Goal: Transaction & Acquisition: Obtain resource

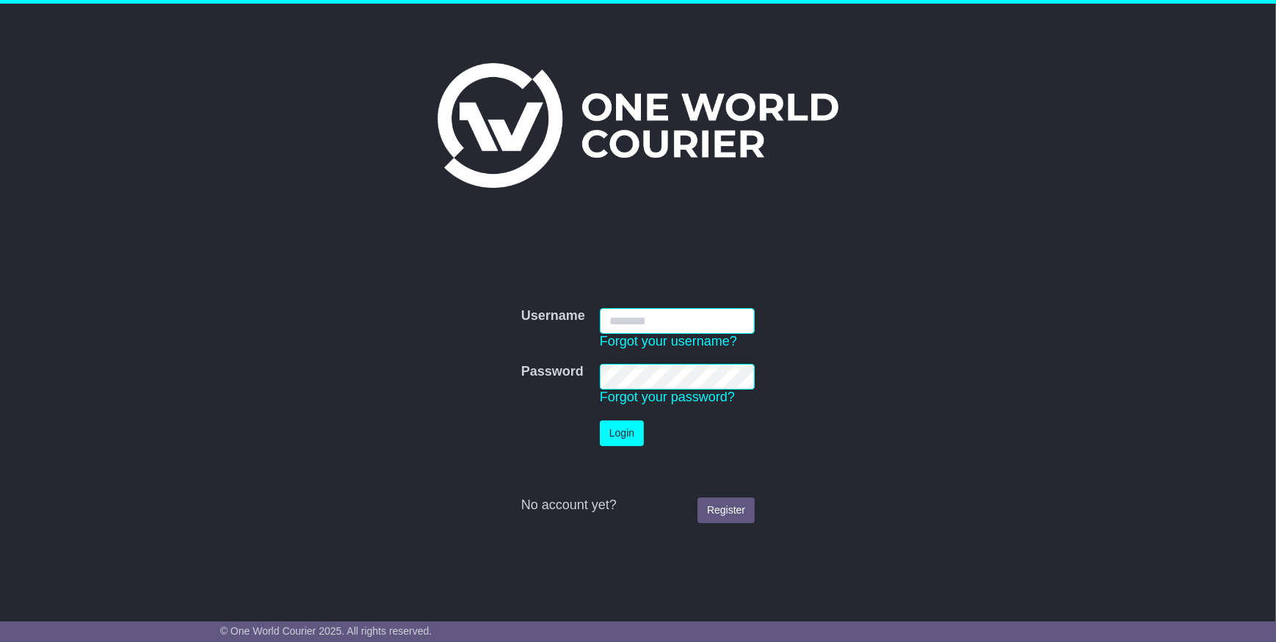
type input "**********"
click at [622, 430] on button "Login" at bounding box center [622, 434] width 44 height 26
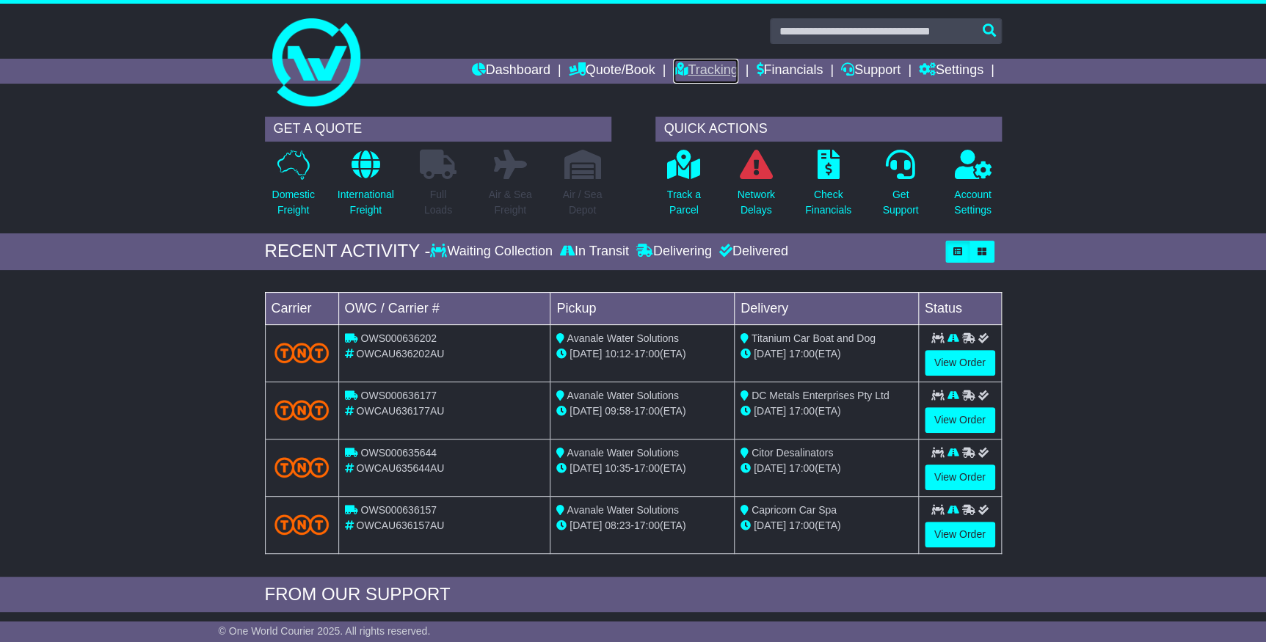
click at [694, 66] on link "Tracking" at bounding box center [705, 71] width 65 height 25
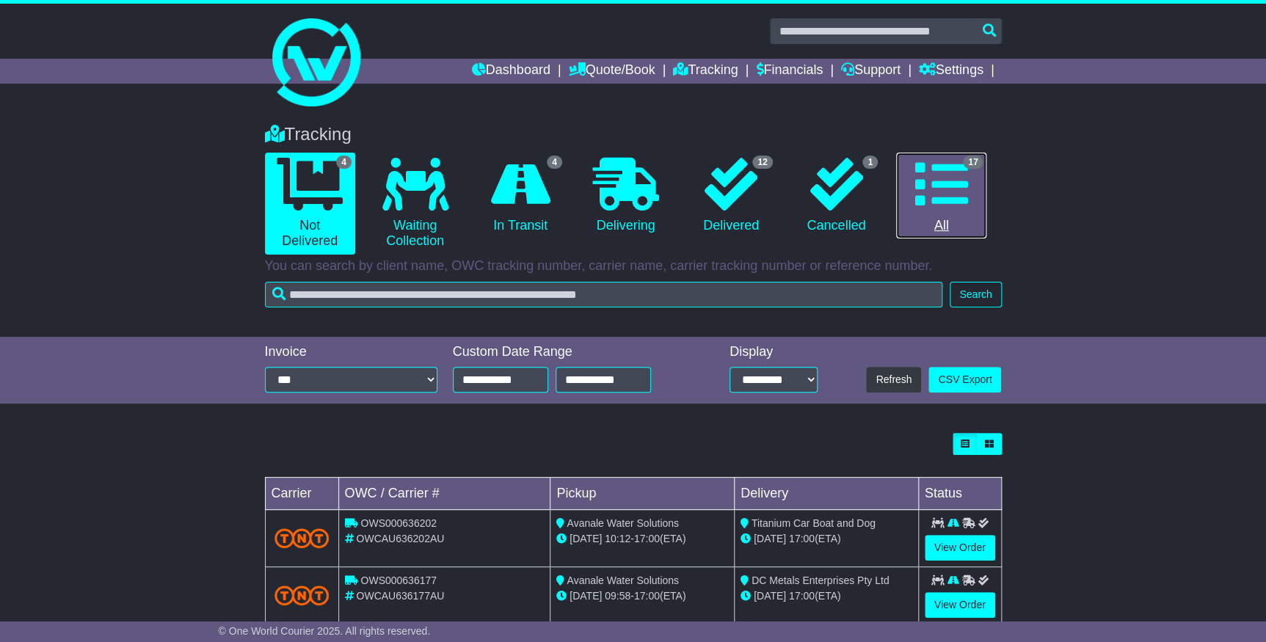
click at [963, 201] on icon at bounding box center [941, 184] width 53 height 53
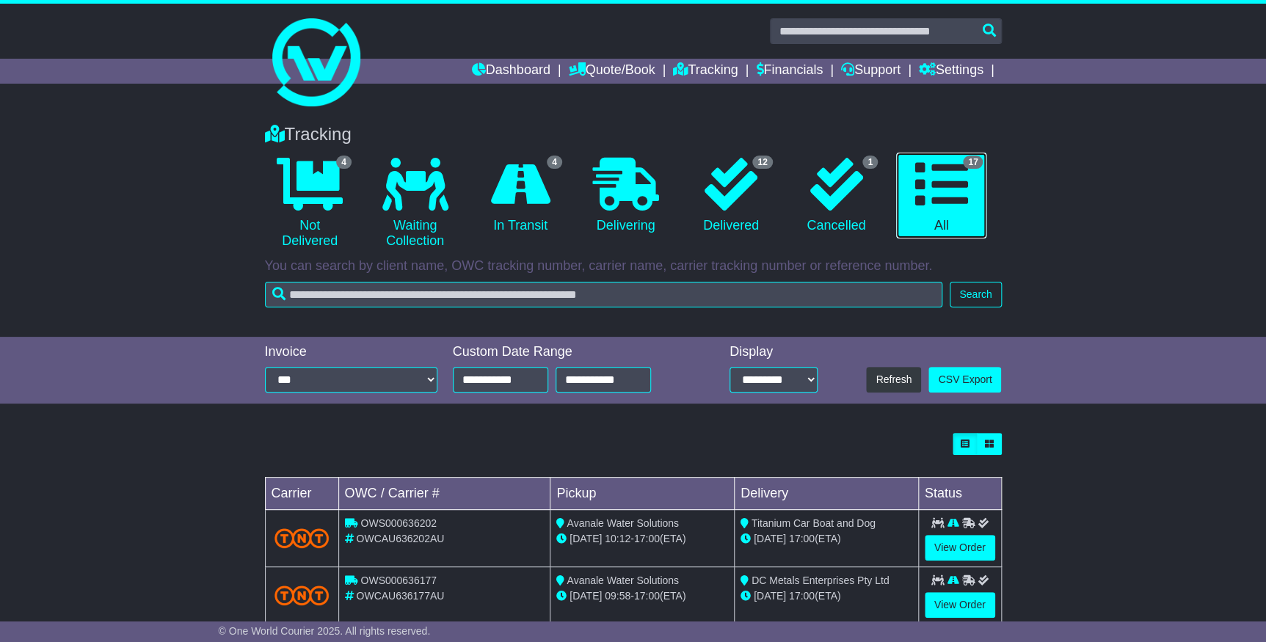
scroll to position [440, 0]
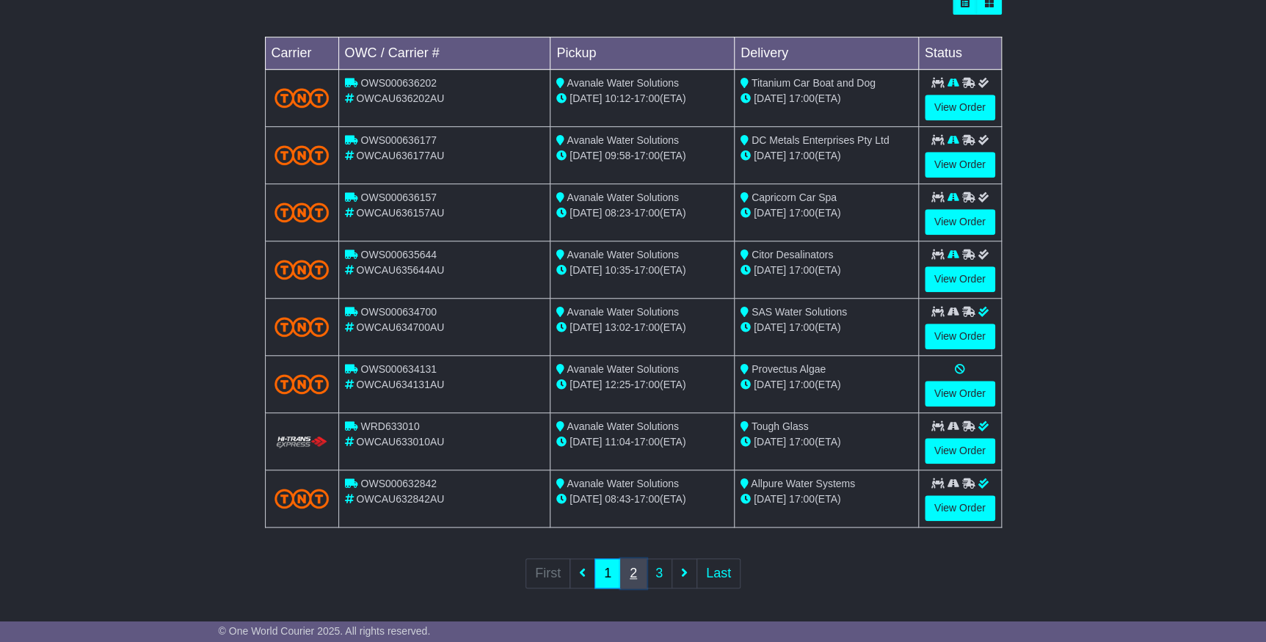
click at [624, 573] on link "2" at bounding box center [633, 574] width 26 height 30
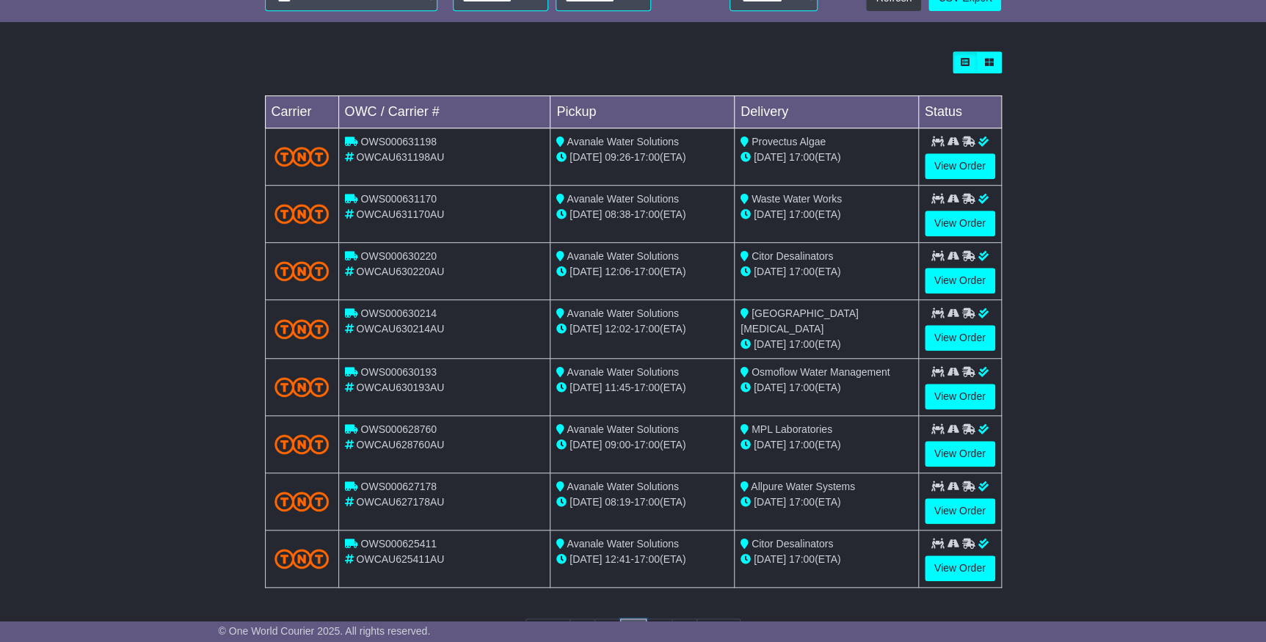
scroll to position [442, 0]
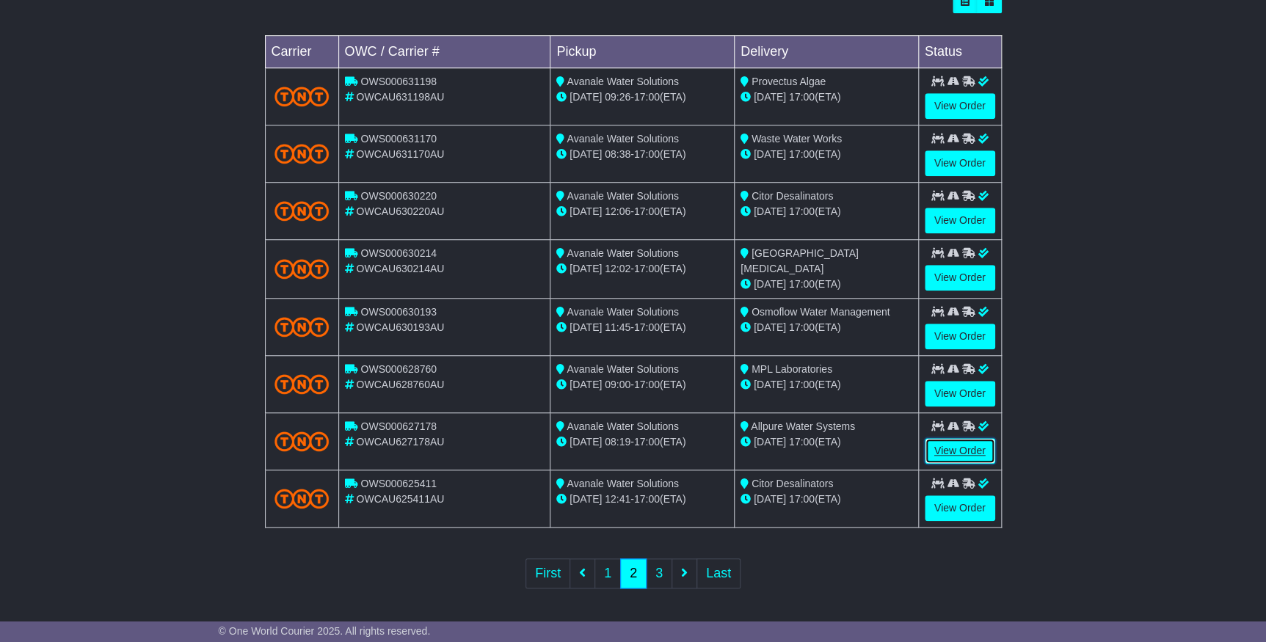
click at [965, 443] on link "View Order" at bounding box center [960, 451] width 70 height 26
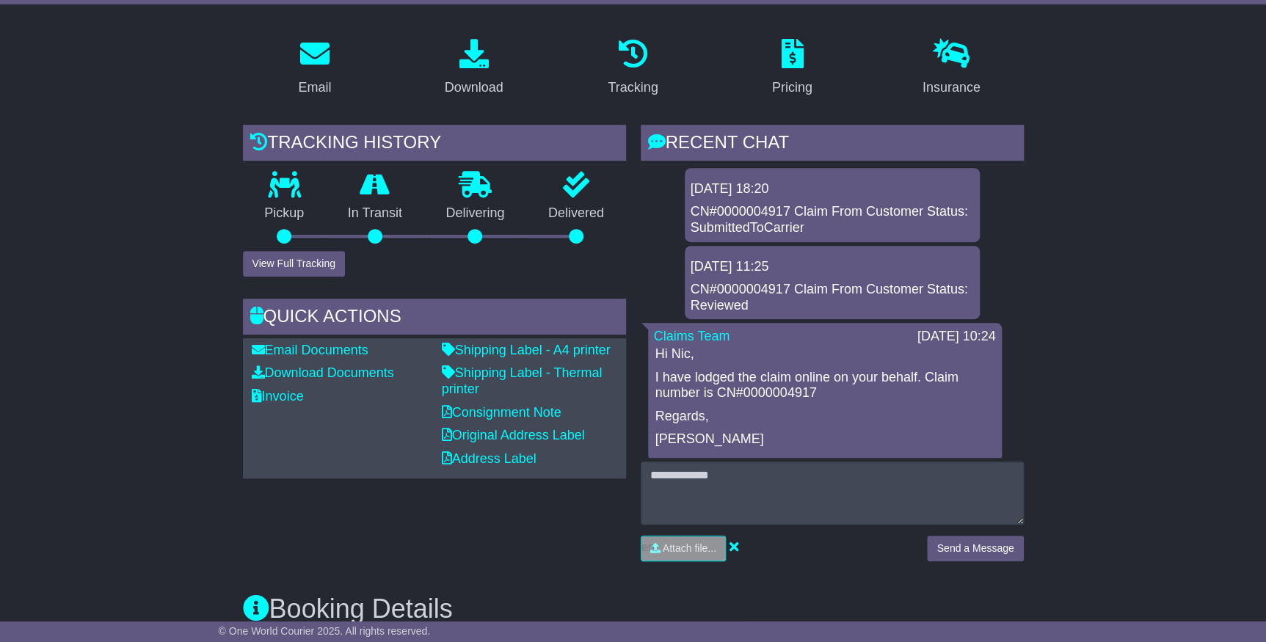
scroll to position [266, 0]
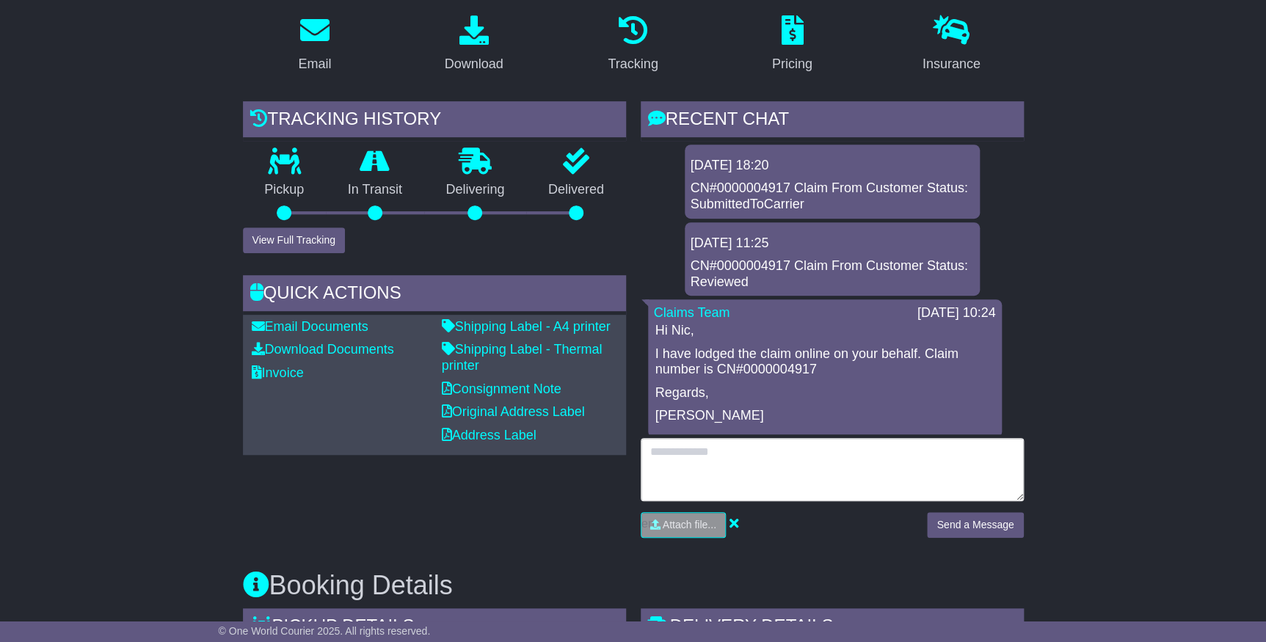
click at [768, 457] on textarea at bounding box center [832, 469] width 383 height 63
type textarea "**********"
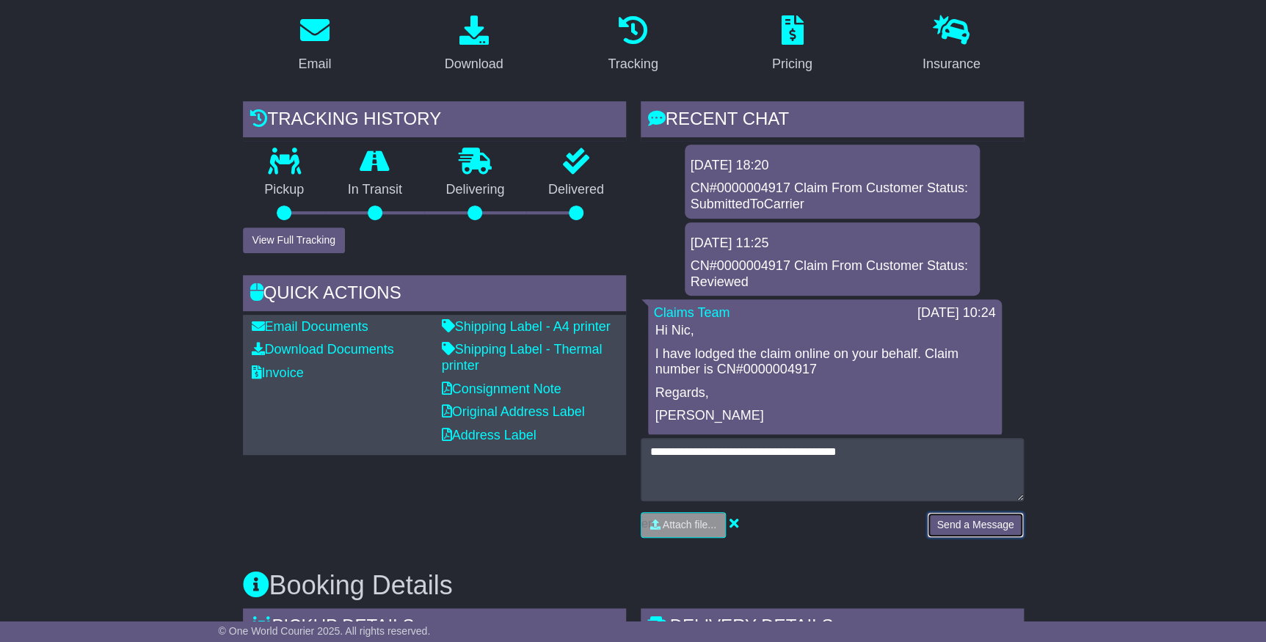
click at [986, 512] on button "Send a Message" at bounding box center [975, 525] width 96 height 26
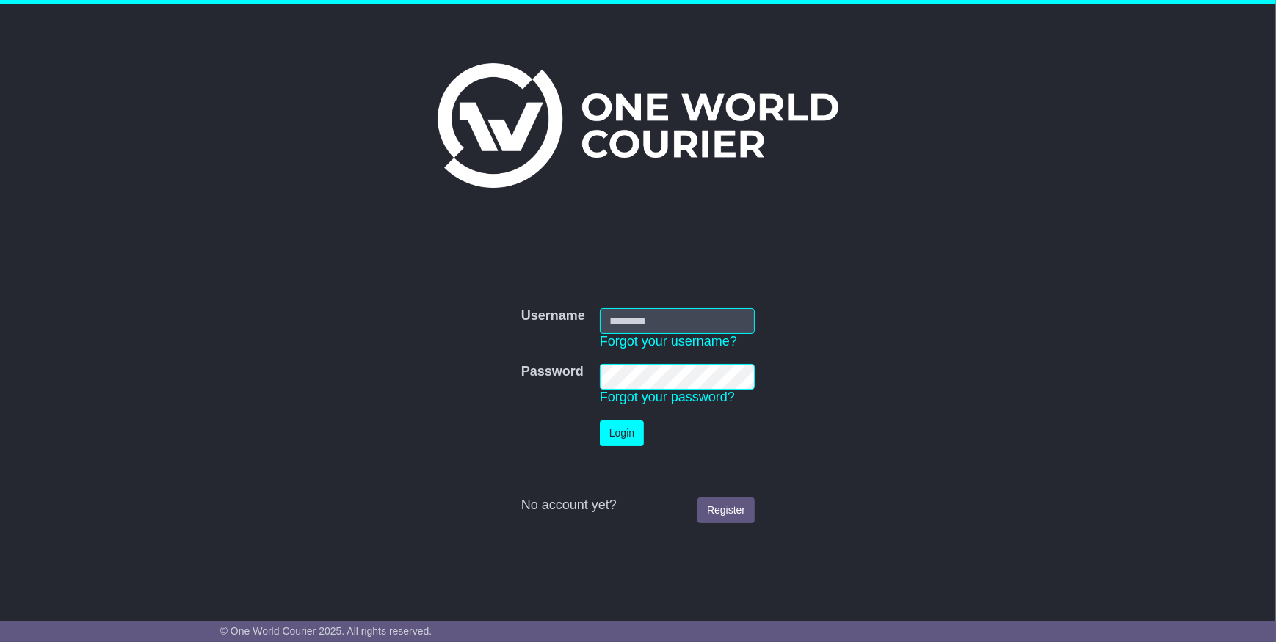
type input "**********"
click at [628, 434] on button "Login" at bounding box center [622, 434] width 44 height 26
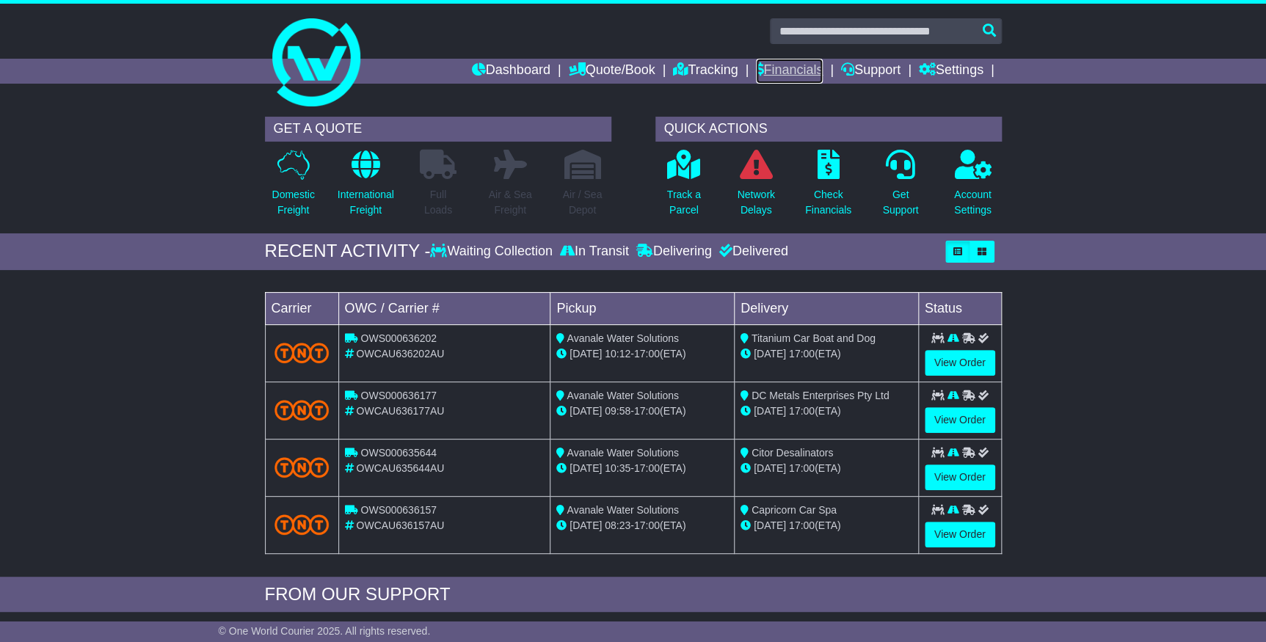
click at [789, 65] on link "Financials" at bounding box center [789, 71] width 67 height 25
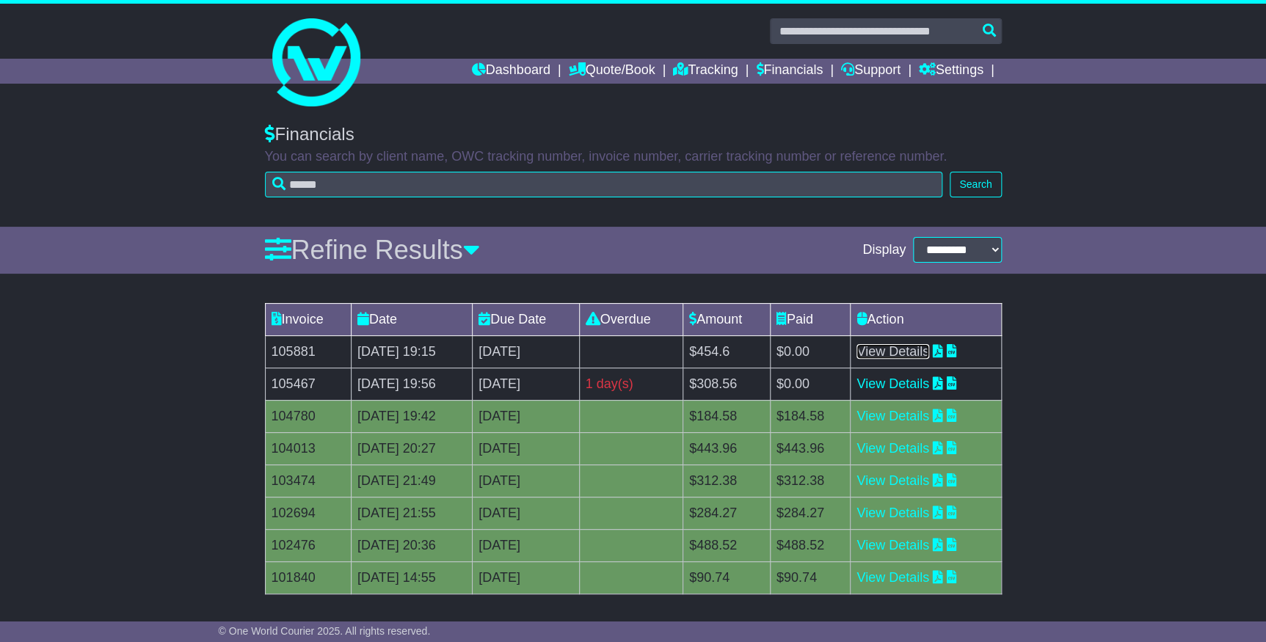
click at [905, 353] on link "View Details" at bounding box center [893, 351] width 73 height 15
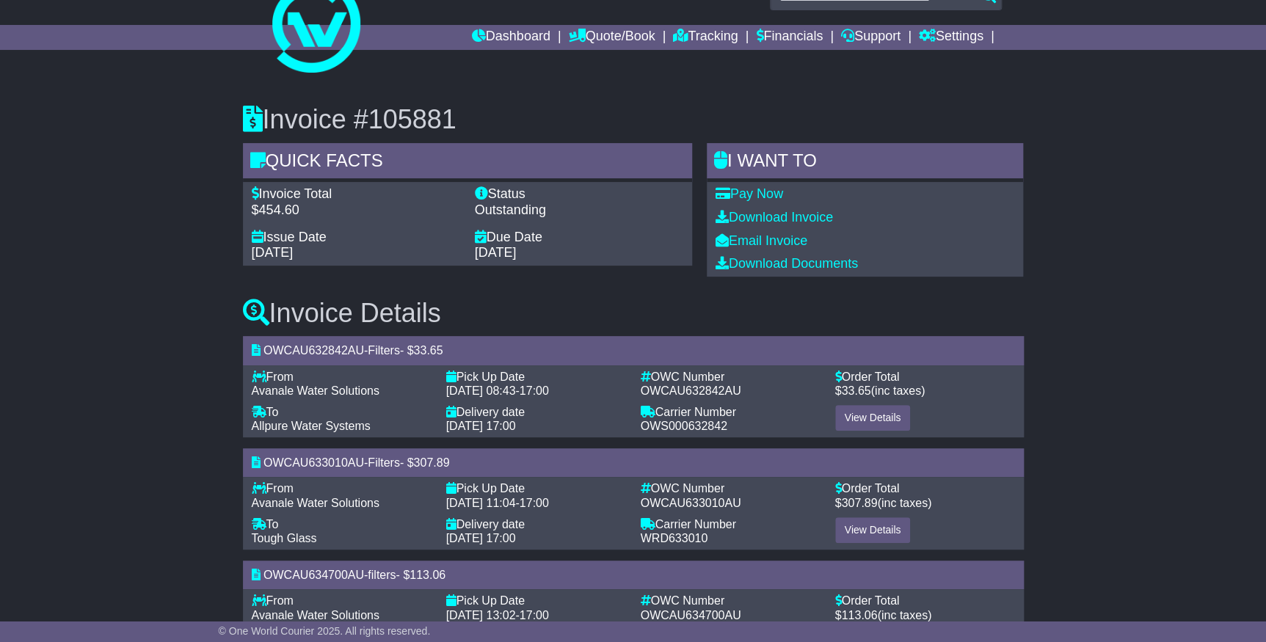
scroll to position [101, 0]
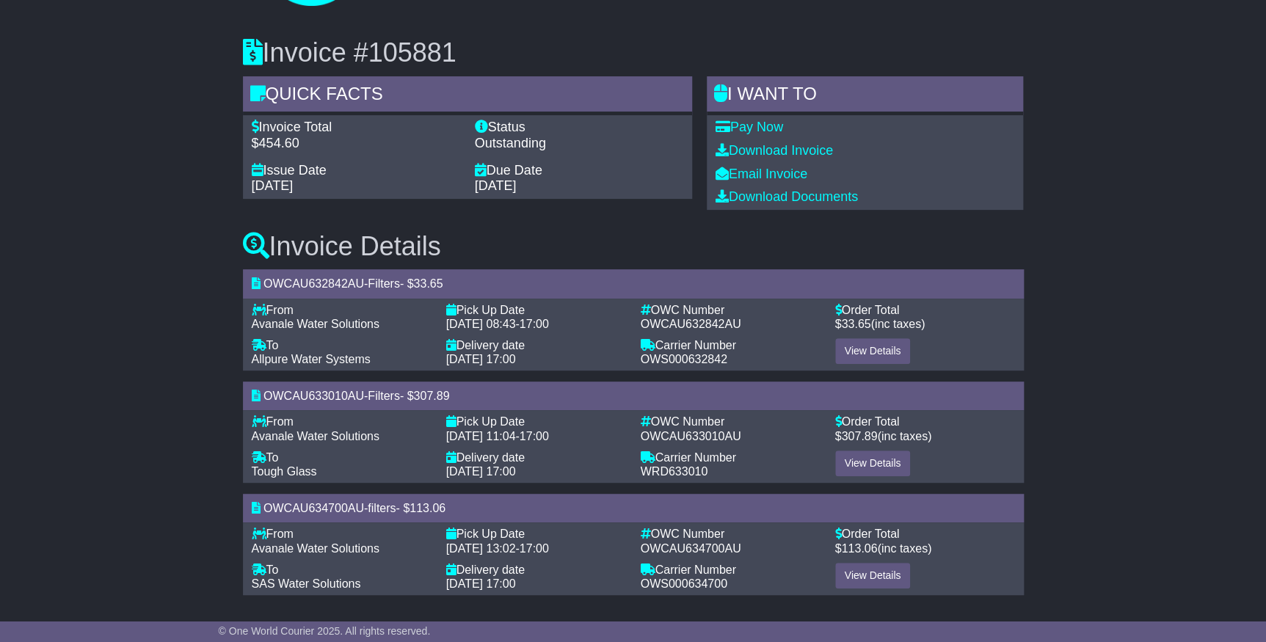
click at [757, 157] on div "Download Invoice" at bounding box center [865, 151] width 299 height 16
click at [758, 153] on link "Download Invoice" at bounding box center [774, 150] width 117 height 15
